Goal: Task Accomplishment & Management: Use online tool/utility

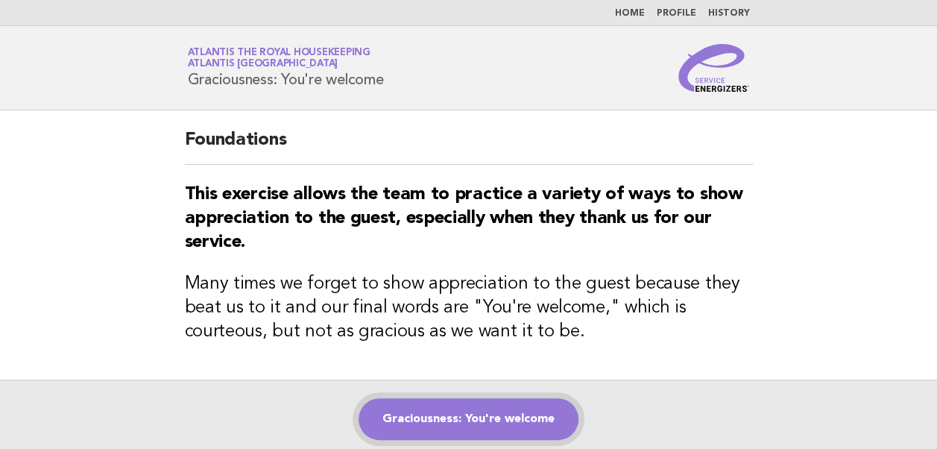
click at [438, 417] on link "Graciousness: You're welcome" at bounding box center [469, 419] width 220 height 42
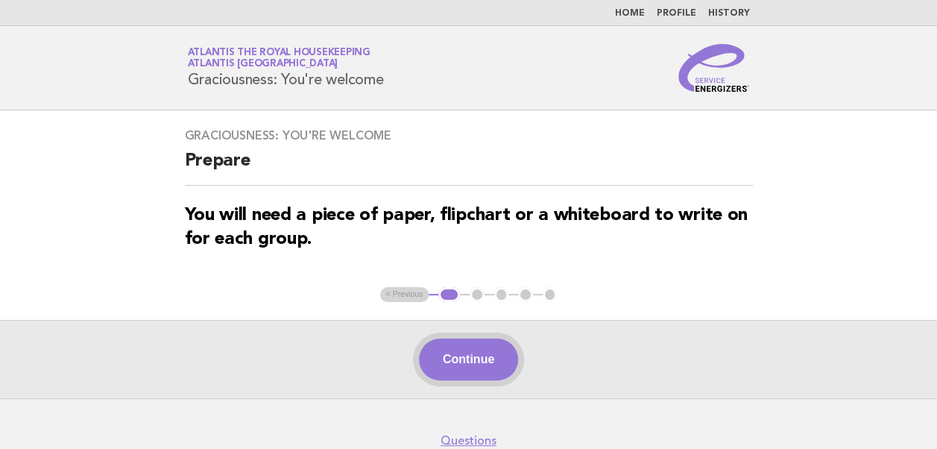
click at [458, 367] on button "Continue" at bounding box center [468, 359] width 99 height 42
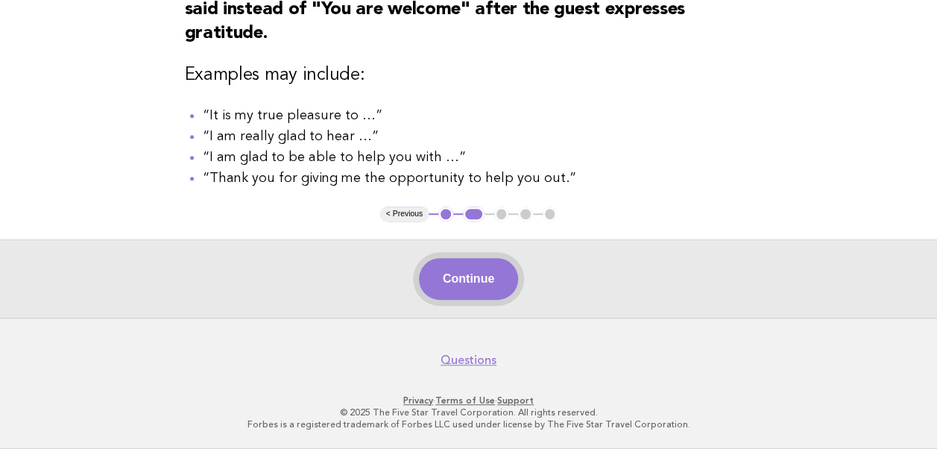
click at [447, 277] on button "Continue" at bounding box center [468, 279] width 99 height 42
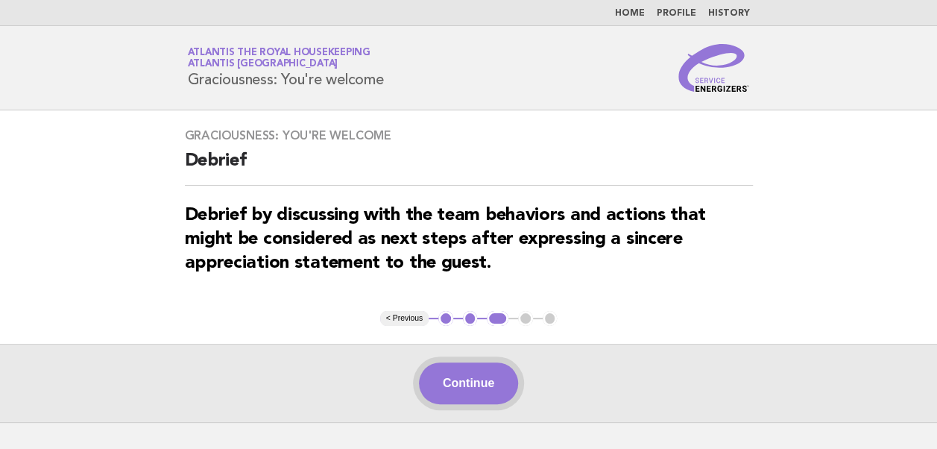
click at [461, 381] on button "Continue" at bounding box center [468, 383] width 99 height 42
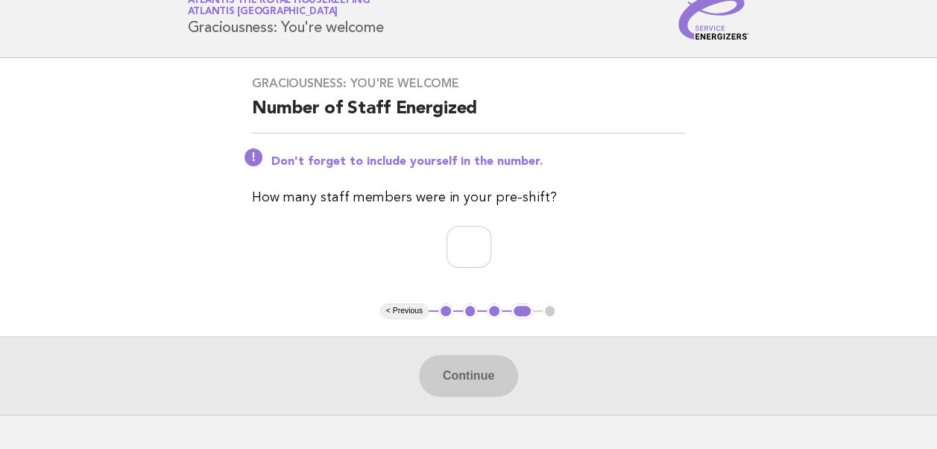
scroll to position [75, 0]
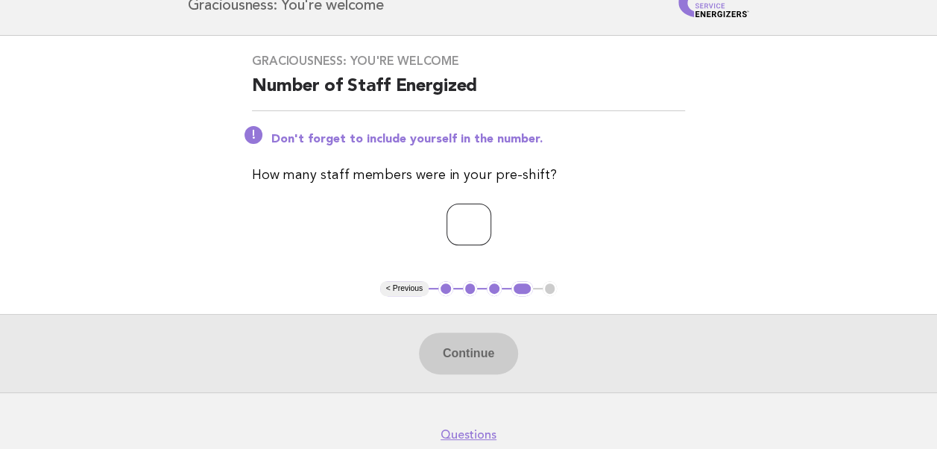
click at [447, 228] on input "number" at bounding box center [469, 225] width 45 height 42
type input "**"
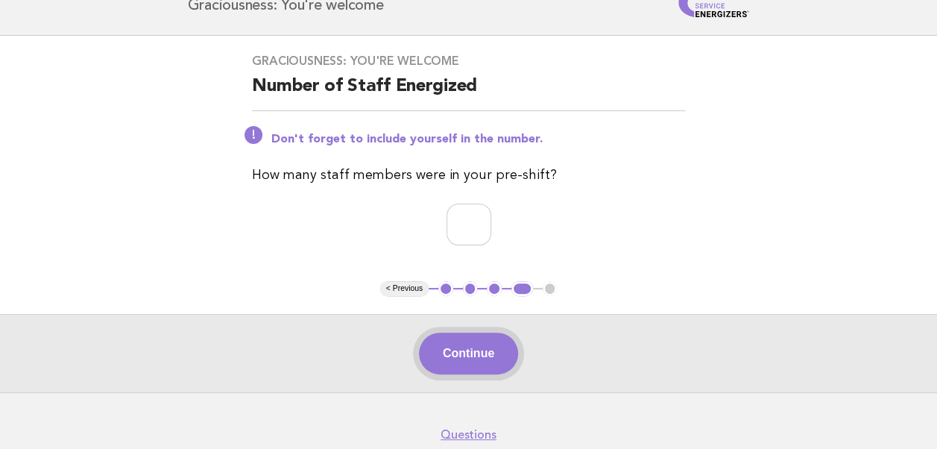
click at [479, 349] on button "Continue" at bounding box center [468, 354] width 99 height 42
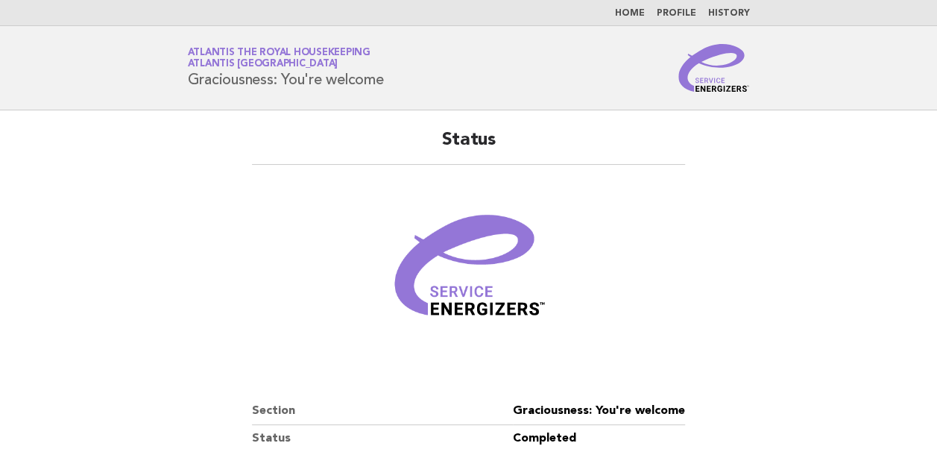
scroll to position [255, 0]
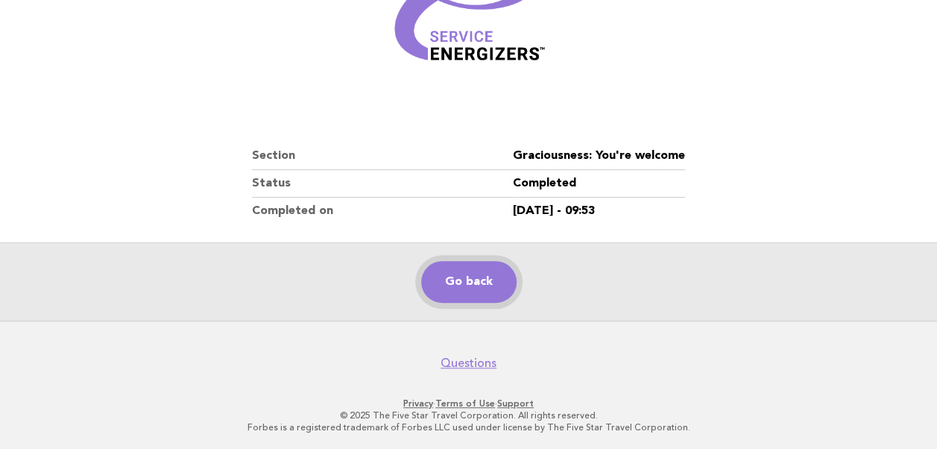
click at [478, 287] on link "Go back" at bounding box center [468, 282] width 95 height 42
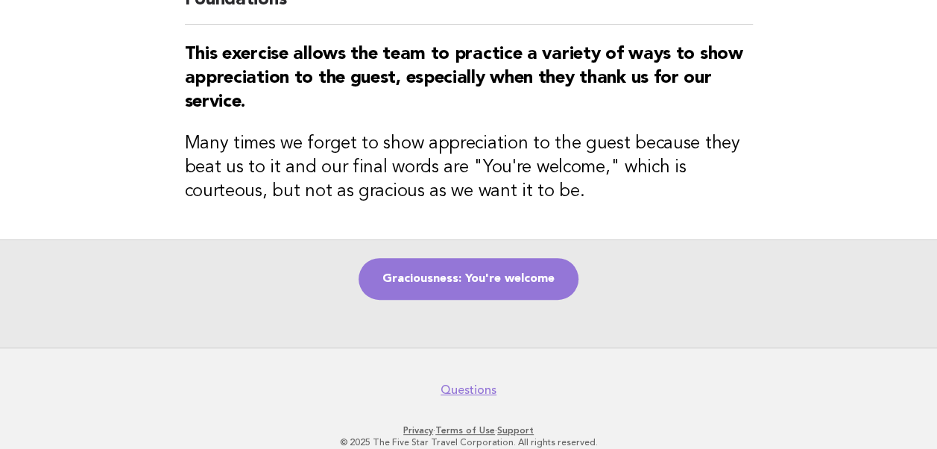
scroll to position [168, 0]
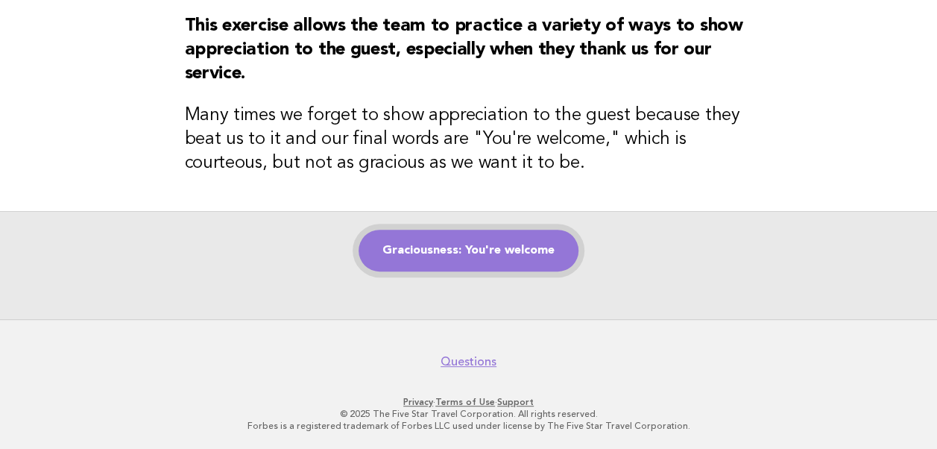
click at [455, 247] on link "Graciousness: You're welcome" at bounding box center [469, 251] width 220 height 42
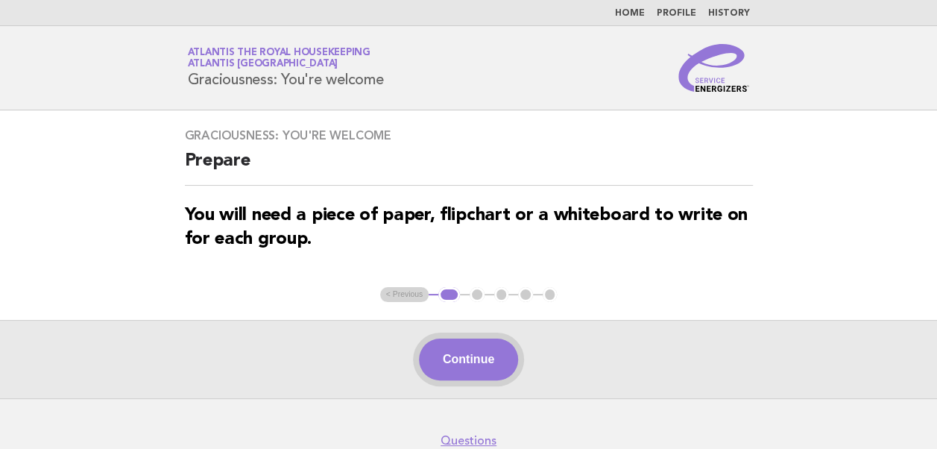
click at [460, 358] on button "Continue" at bounding box center [468, 359] width 99 height 42
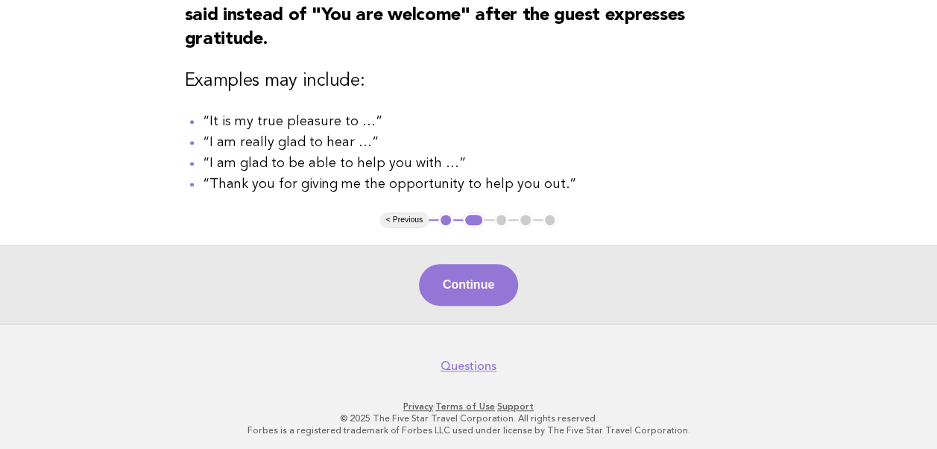
scroll to position [337, 0]
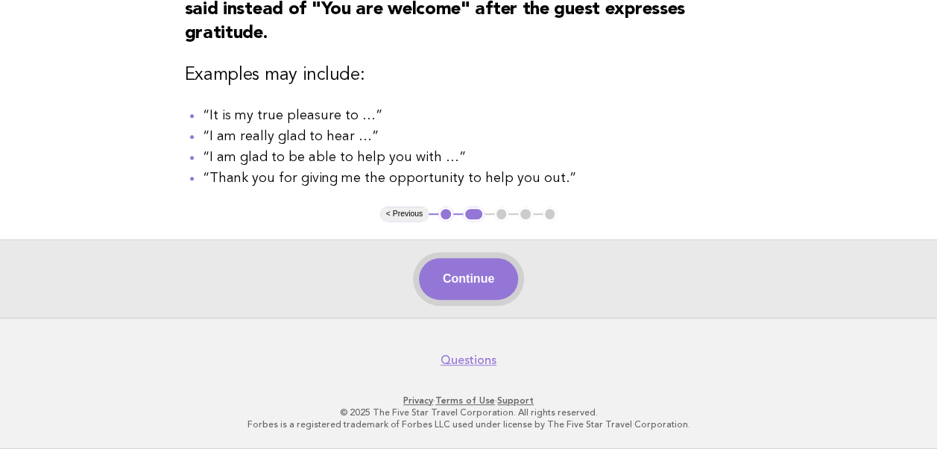
click at [464, 287] on button "Continue" at bounding box center [468, 279] width 99 height 42
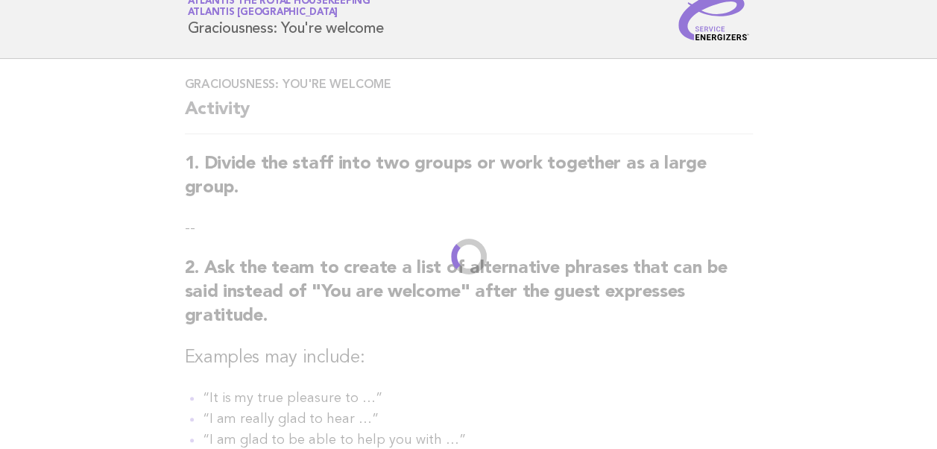
scroll to position [0, 0]
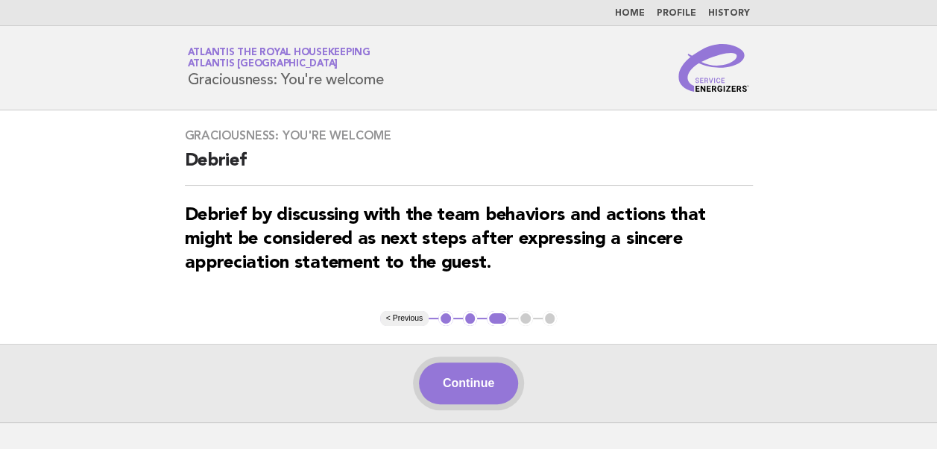
click at [483, 389] on button "Continue" at bounding box center [468, 383] width 99 height 42
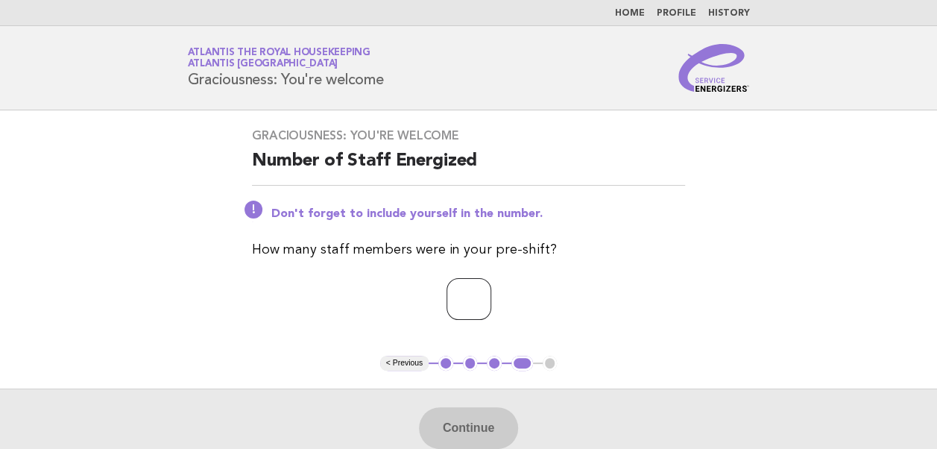
click at [461, 303] on input "number" at bounding box center [469, 299] width 45 height 42
type input "**"
click at [461, 429] on button "Continue" at bounding box center [468, 428] width 99 height 42
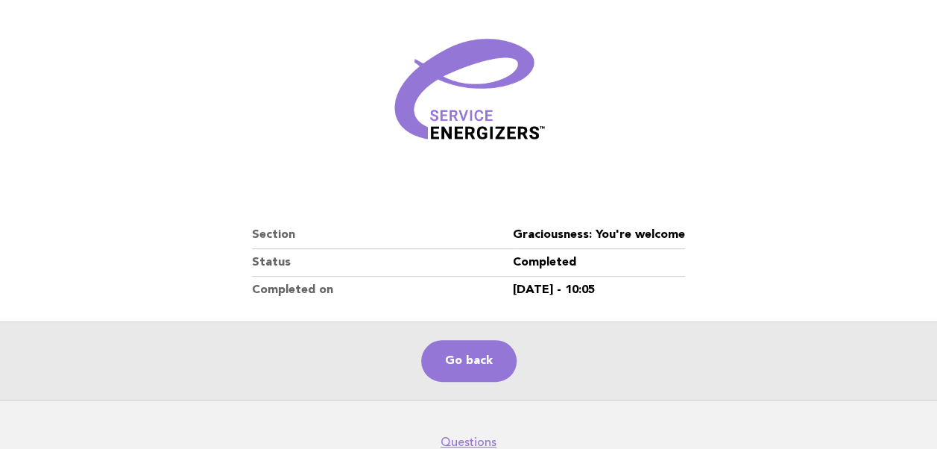
scroll to position [224, 0]
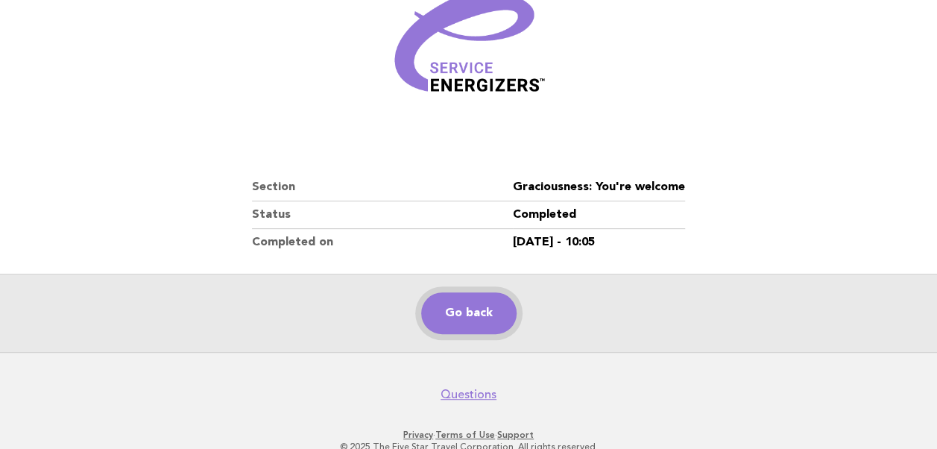
click at [466, 315] on link "Go back" at bounding box center [468, 313] width 95 height 42
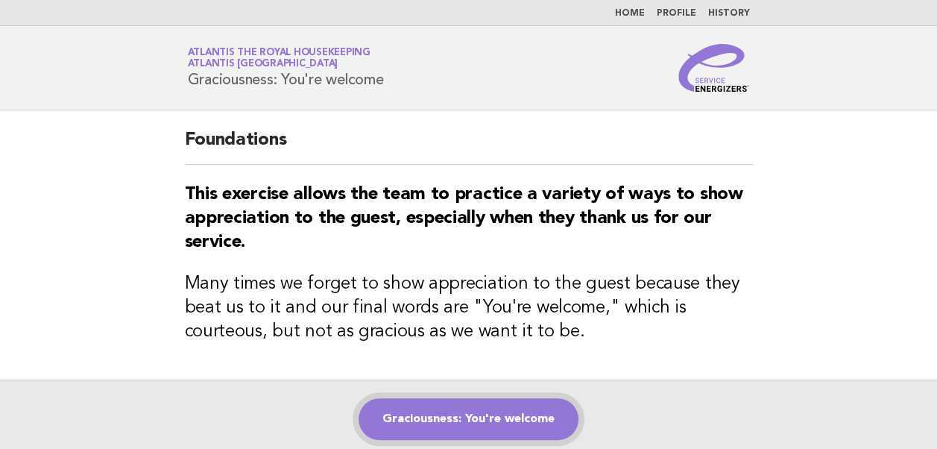
click at [441, 419] on link "Graciousness: You're welcome" at bounding box center [469, 419] width 220 height 42
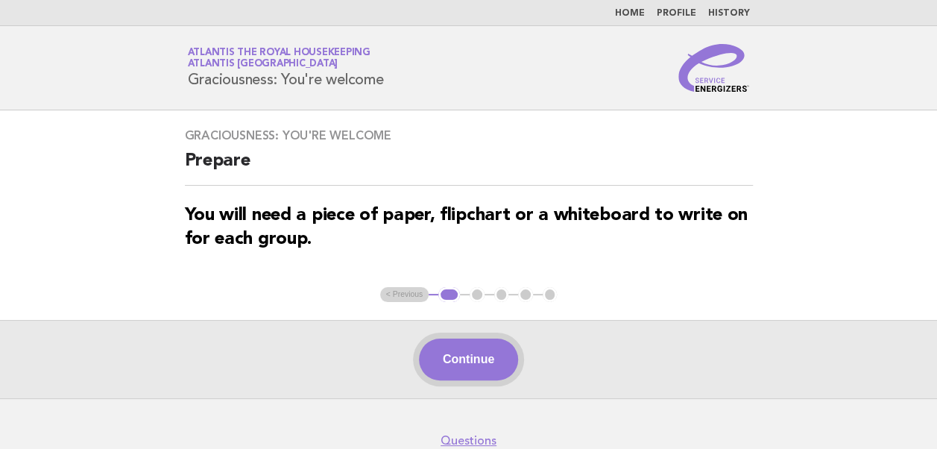
click at [459, 361] on button "Continue" at bounding box center [468, 359] width 99 height 42
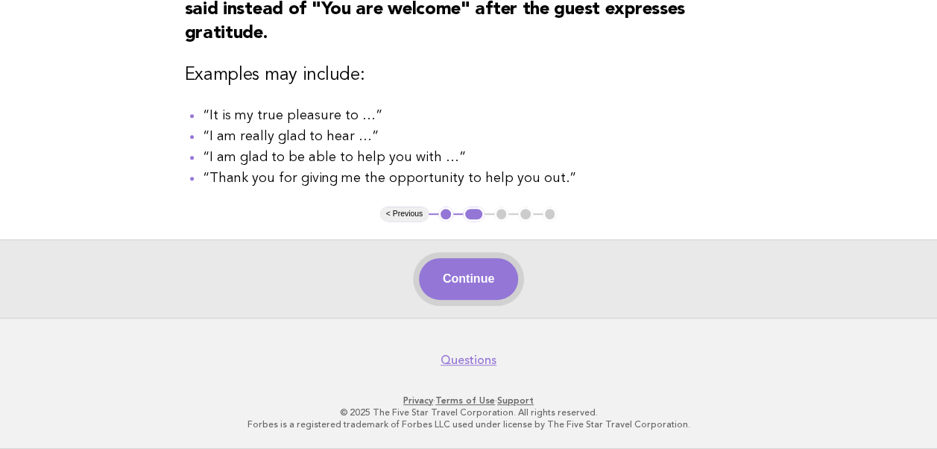
click at [462, 282] on button "Continue" at bounding box center [468, 279] width 99 height 42
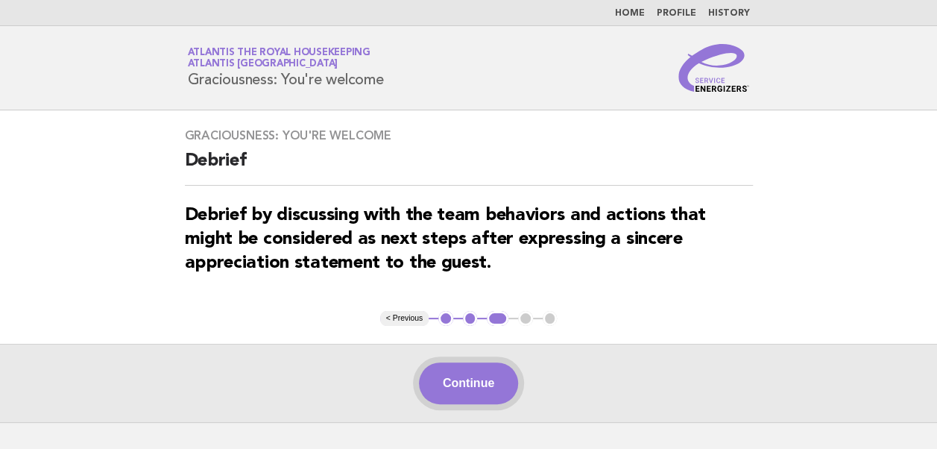
click at [470, 383] on button "Continue" at bounding box center [468, 383] width 99 height 42
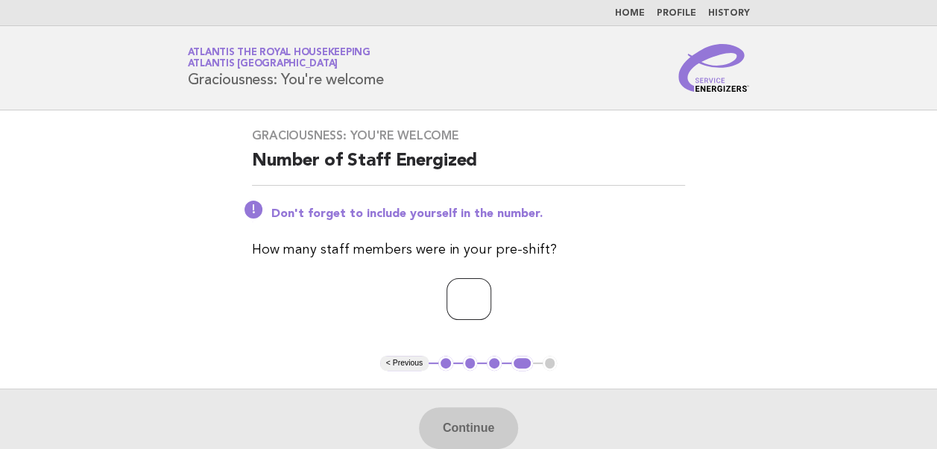
click at [459, 303] on input "number" at bounding box center [469, 299] width 45 height 42
type input "**"
click at [470, 432] on button "Continue" at bounding box center [468, 428] width 99 height 42
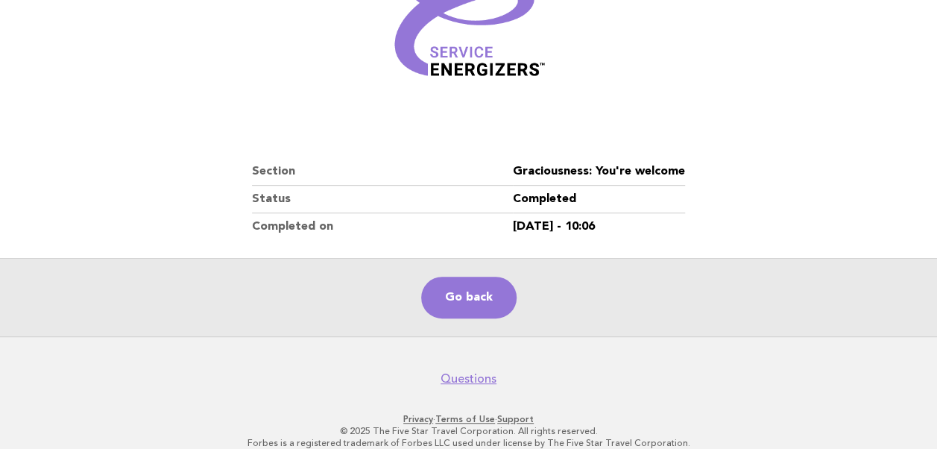
scroll to position [255, 0]
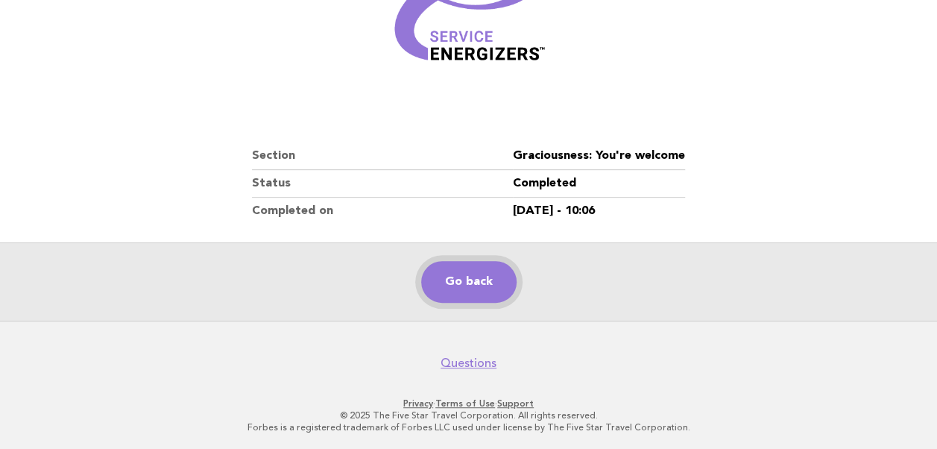
click at [456, 286] on link "Go back" at bounding box center [468, 282] width 95 height 42
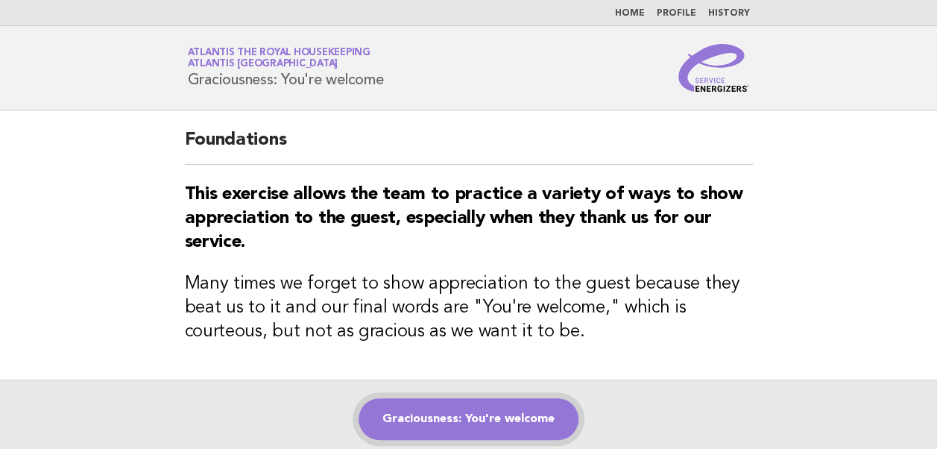
click at [477, 422] on link "Graciousness: You're welcome" at bounding box center [469, 419] width 220 height 42
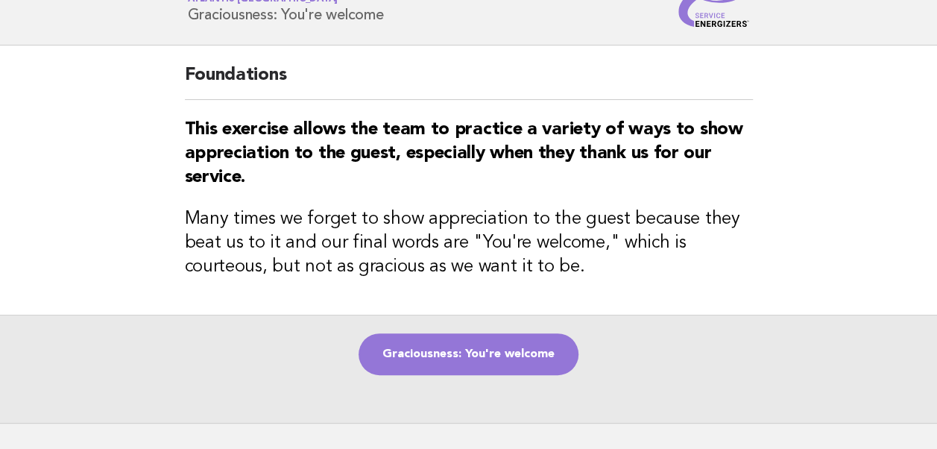
scroll to position [149, 0]
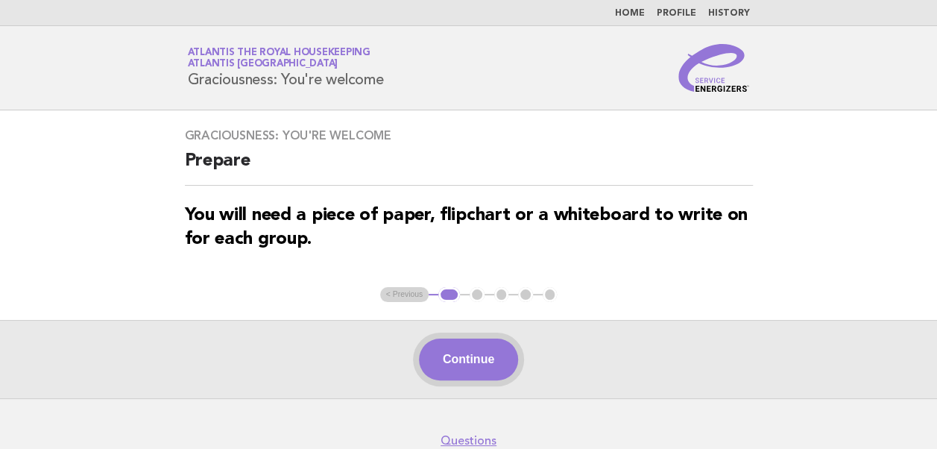
click at [467, 362] on button "Continue" at bounding box center [468, 359] width 99 height 42
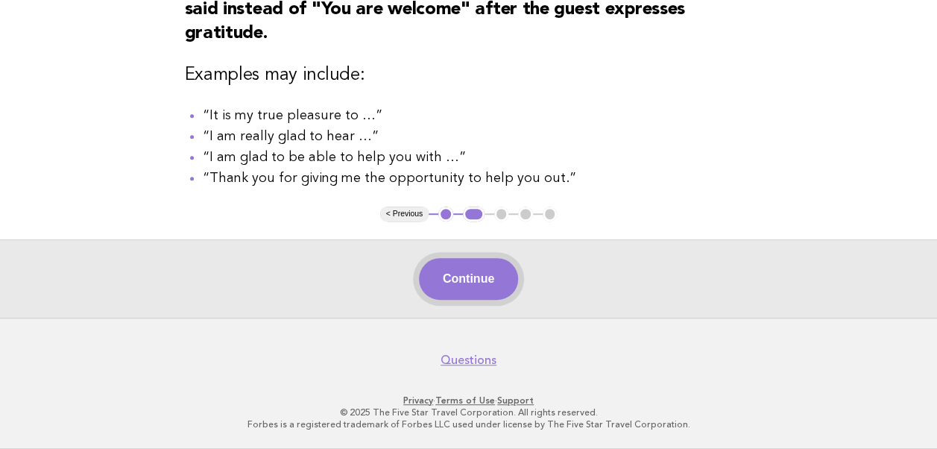
click at [459, 287] on button "Continue" at bounding box center [468, 279] width 99 height 42
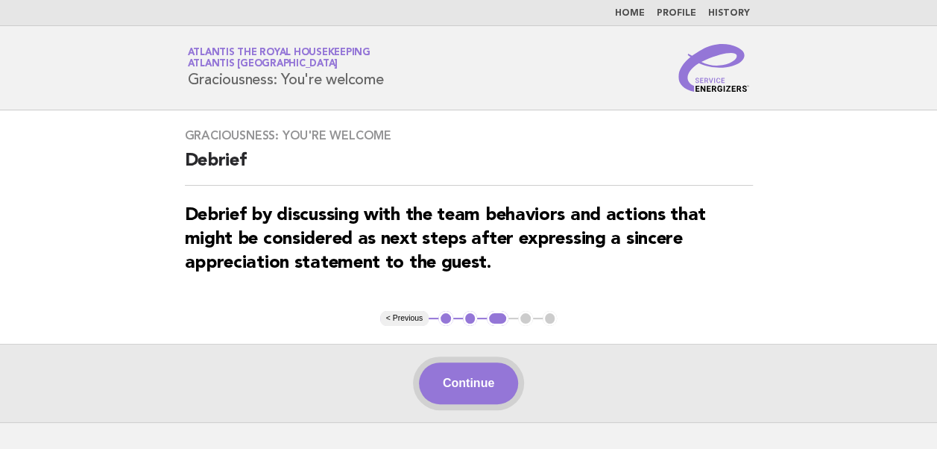
click at [476, 388] on button "Continue" at bounding box center [468, 383] width 99 height 42
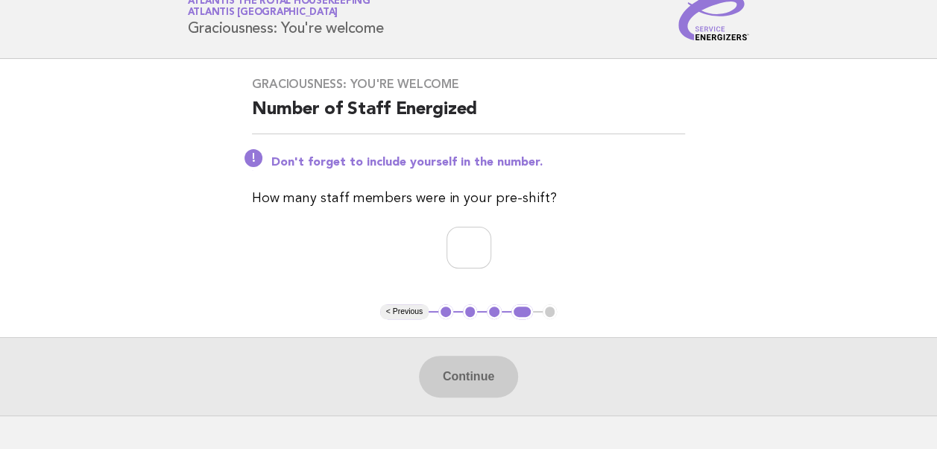
scroll to position [75, 0]
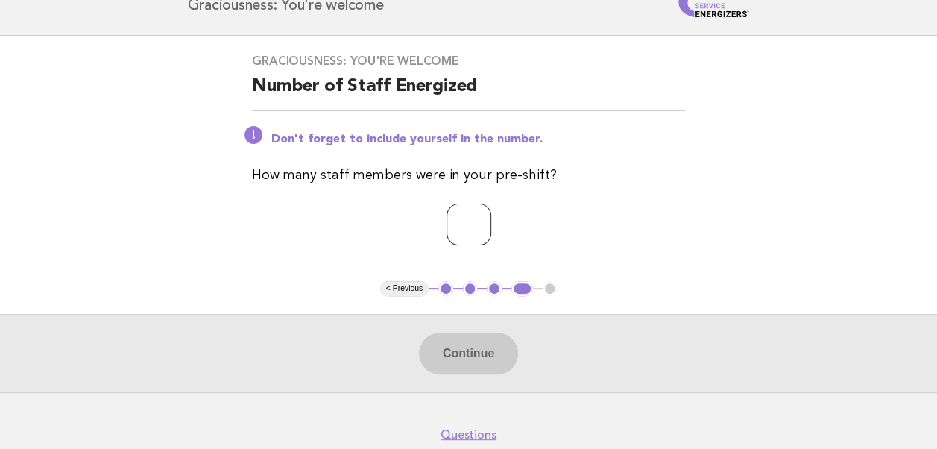
click at [447, 229] on input "number" at bounding box center [469, 225] width 45 height 42
type input "**"
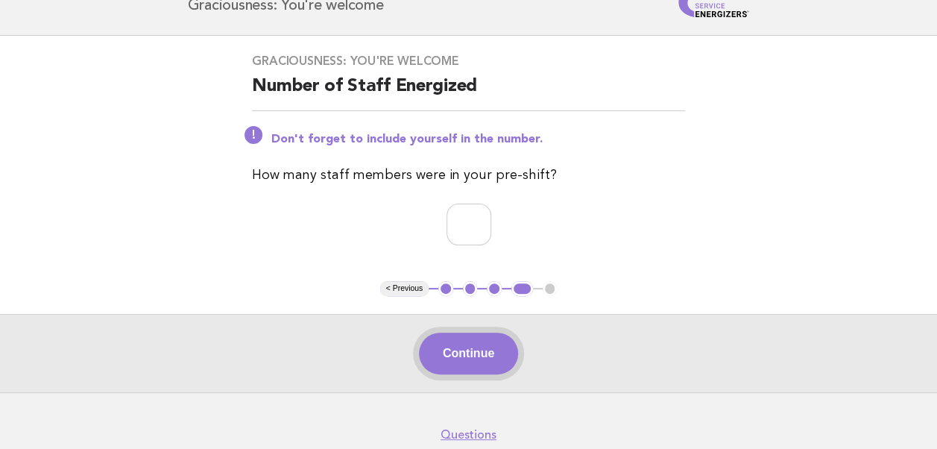
click at [476, 359] on button "Continue" at bounding box center [468, 354] width 99 height 42
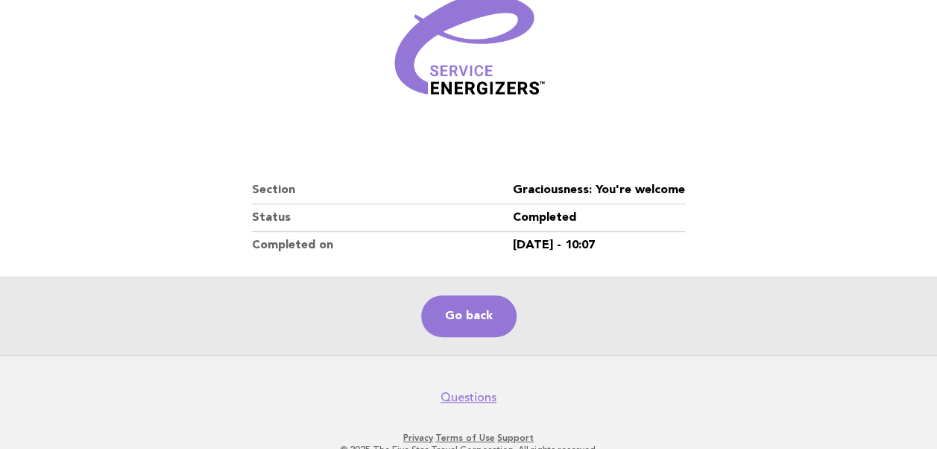
scroll to position [255, 0]
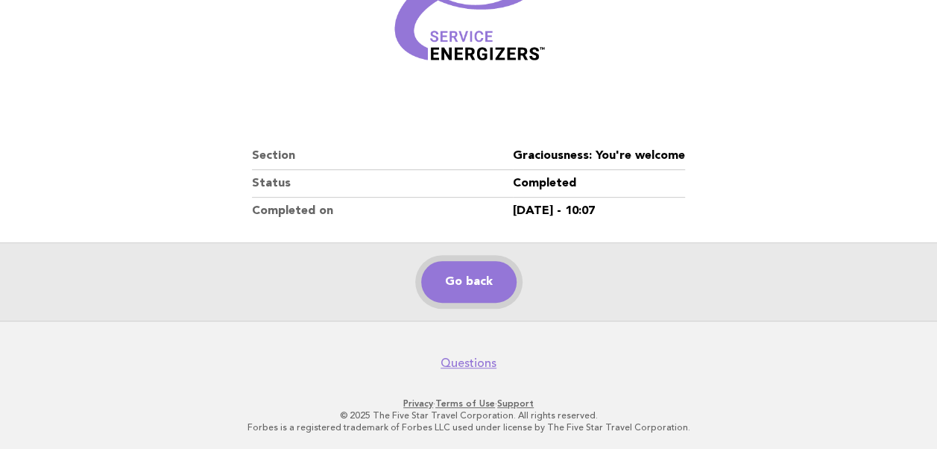
click at [460, 284] on link "Go back" at bounding box center [468, 282] width 95 height 42
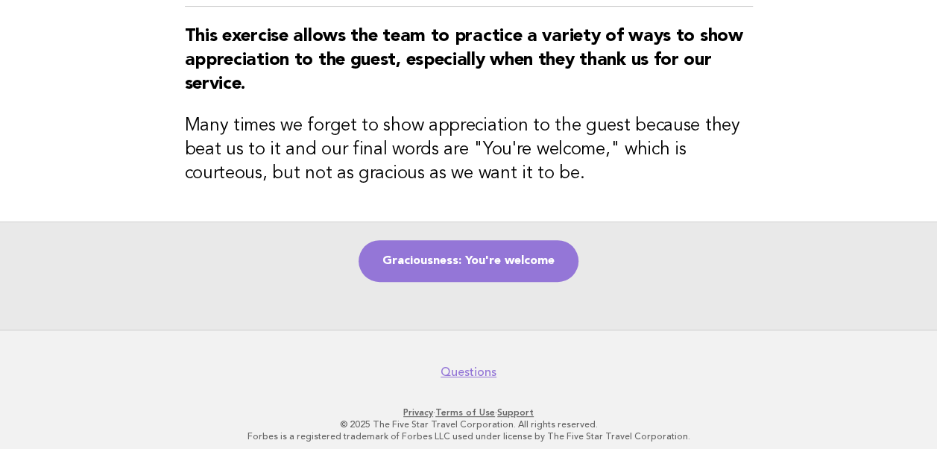
scroll to position [168, 0]
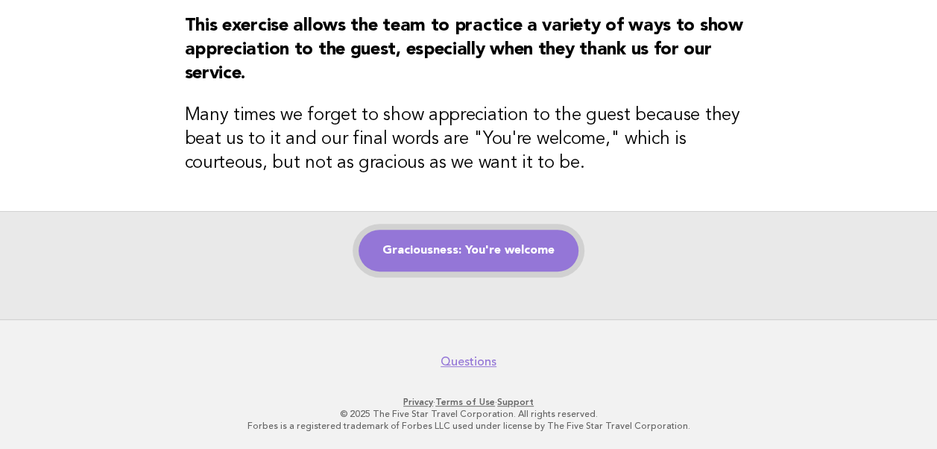
click at [463, 256] on link "Graciousness: You're welcome" at bounding box center [469, 251] width 220 height 42
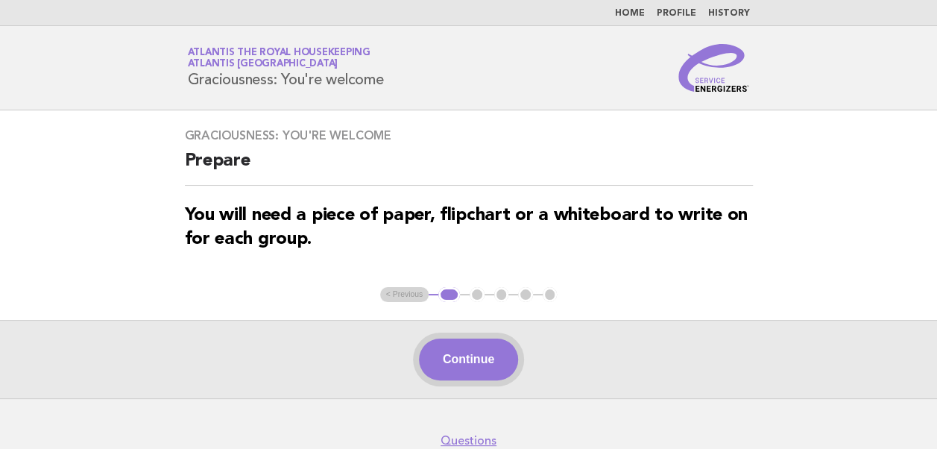
click at [463, 355] on button "Continue" at bounding box center [468, 359] width 99 height 42
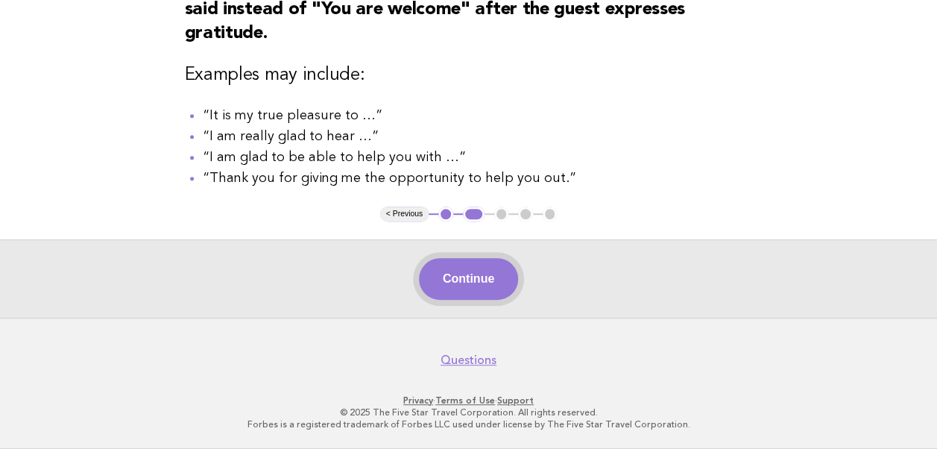
click at [456, 280] on button "Continue" at bounding box center [468, 279] width 99 height 42
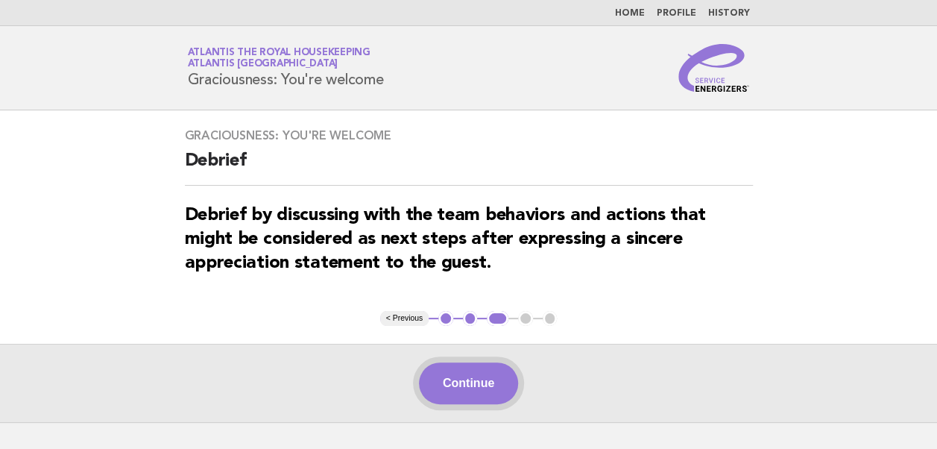
click at [467, 388] on button "Continue" at bounding box center [468, 383] width 99 height 42
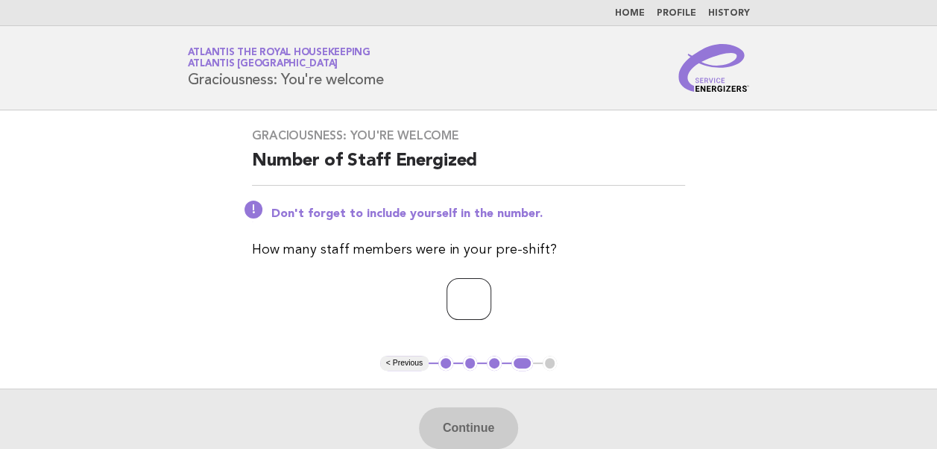
click at [448, 306] on input "number" at bounding box center [469, 299] width 45 height 42
type input "**"
click at [464, 433] on button "Continue" at bounding box center [468, 428] width 99 height 42
